Goal: Find specific page/section: Find specific page/section

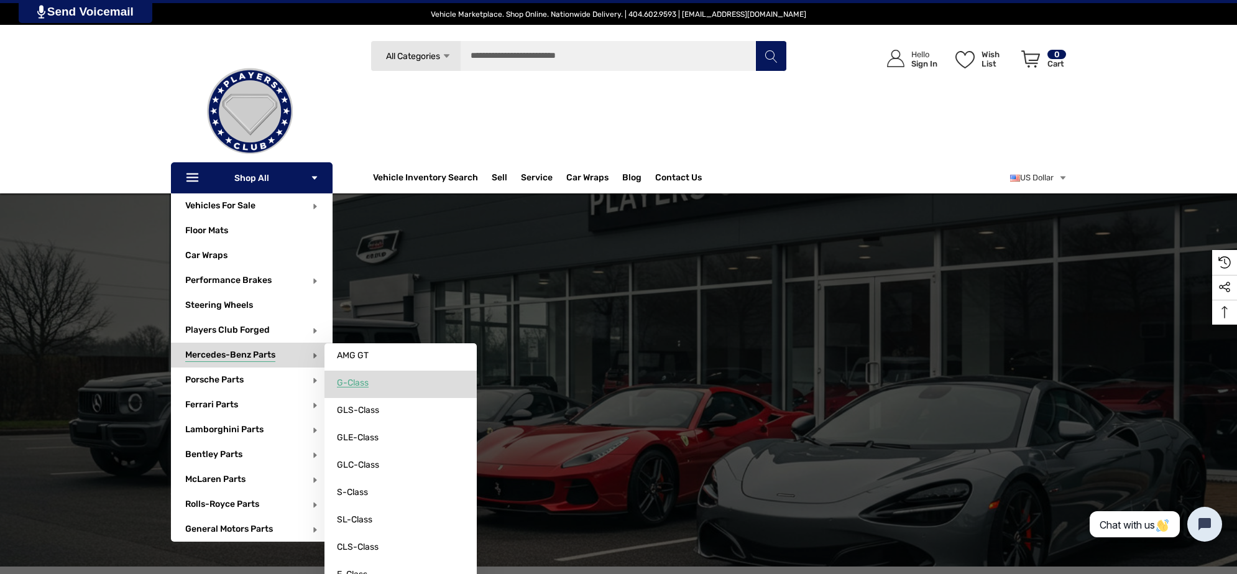
click at [369, 383] on span "G-Class" at bounding box center [353, 382] width 32 height 11
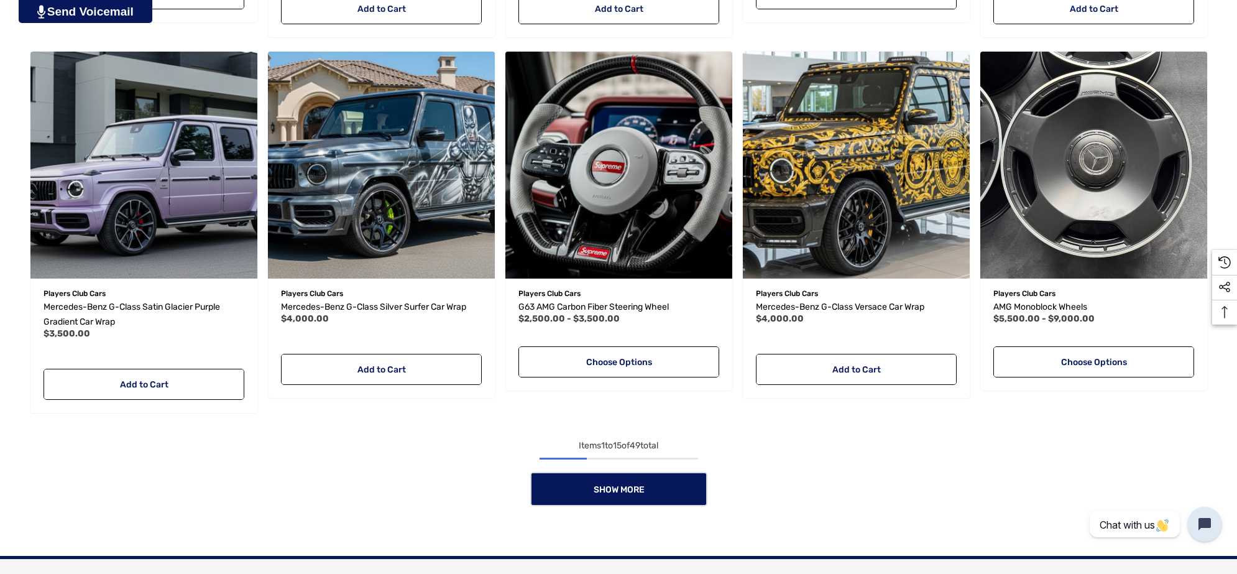
scroll to position [1088, 0]
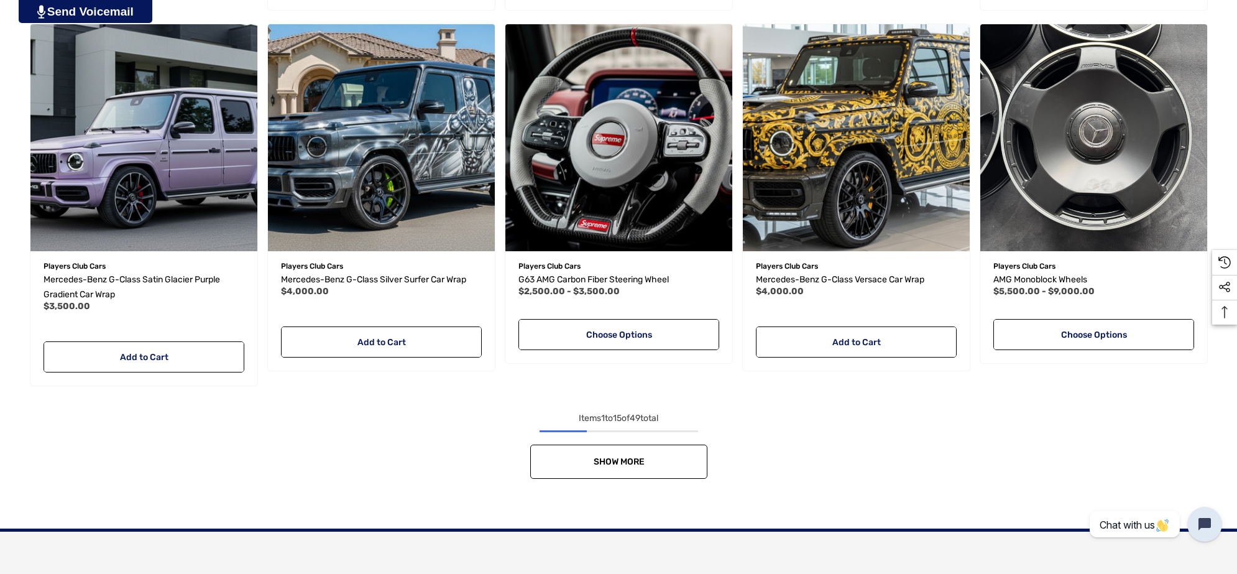
click at [650, 455] on link "Show More" at bounding box center [618, 461] width 177 height 34
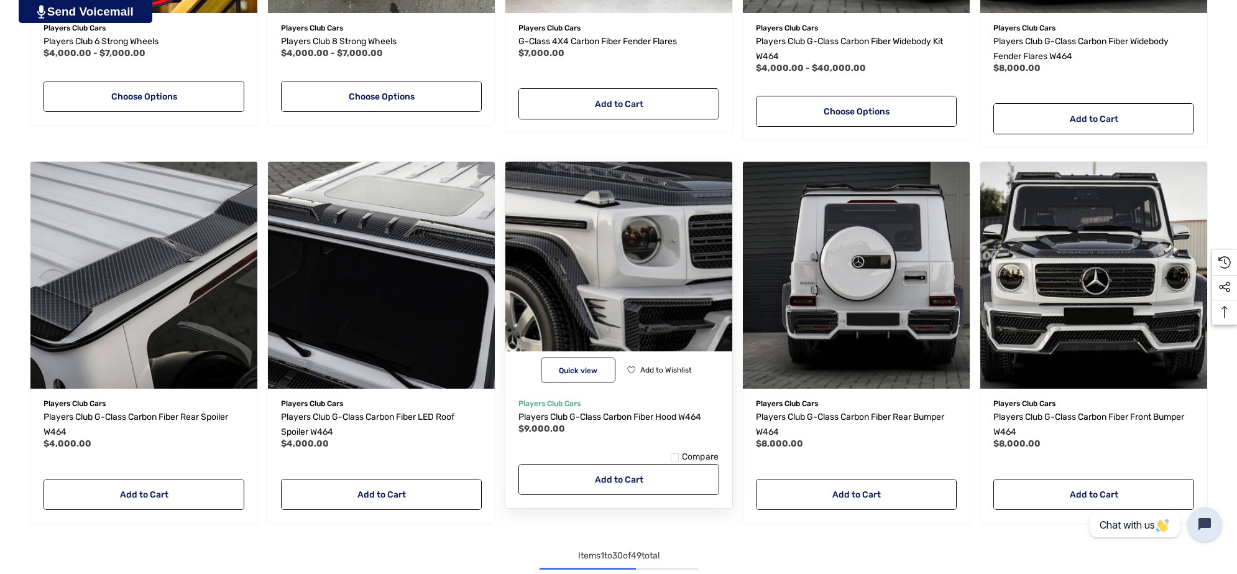
scroll to position [2176, 0]
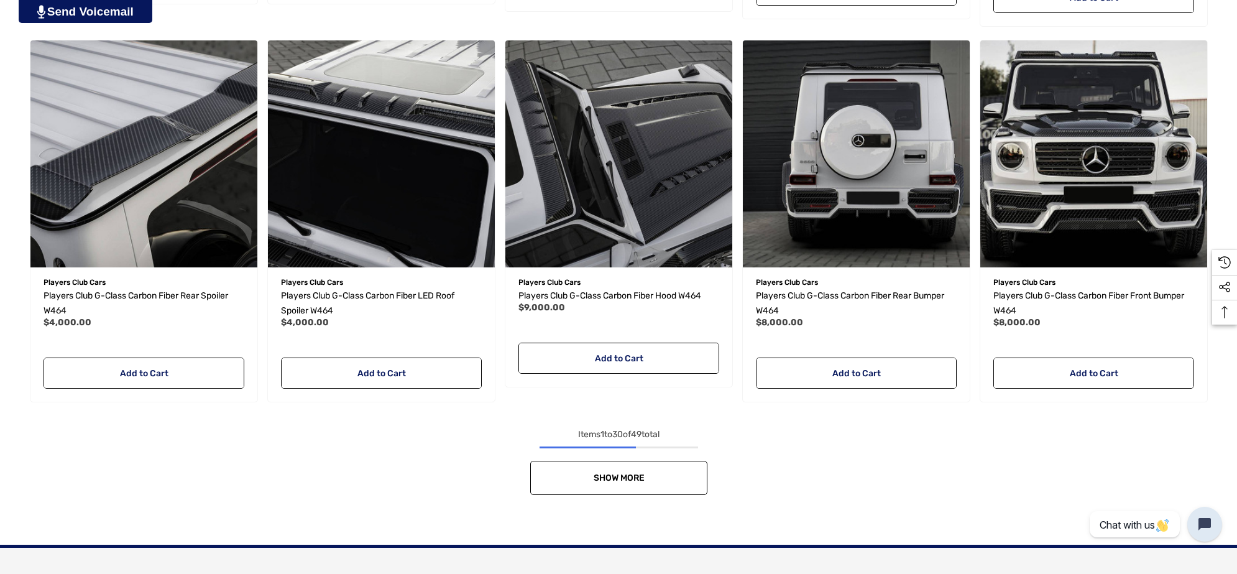
click at [620, 464] on link "Show More" at bounding box center [618, 478] width 177 height 34
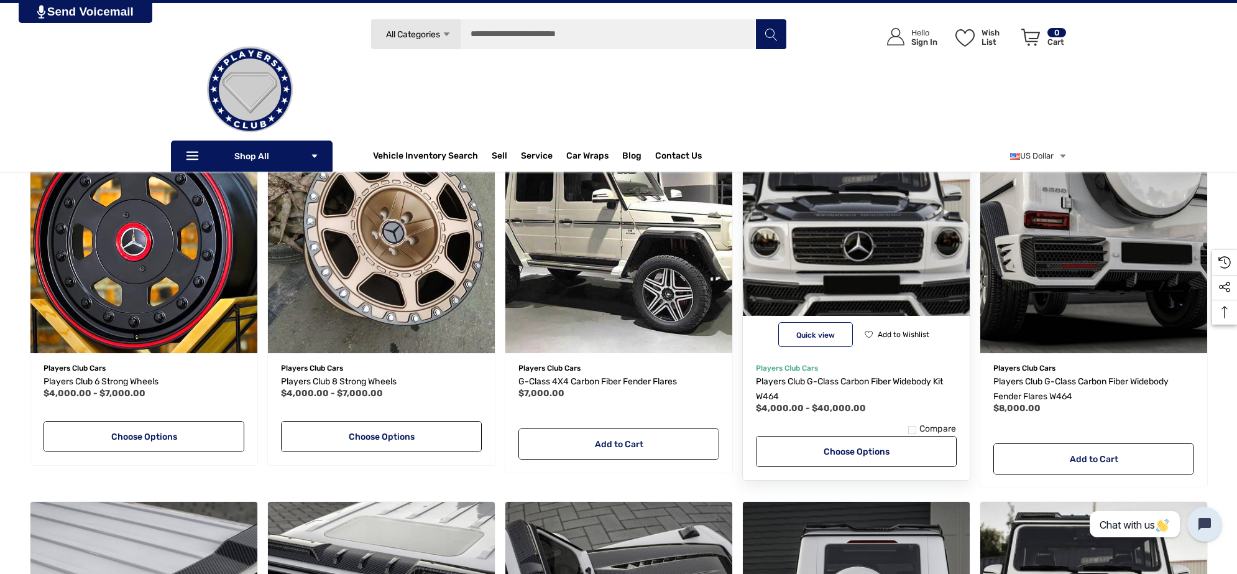
scroll to position [1709, 0]
